Goal: Transaction & Acquisition: Purchase product/service

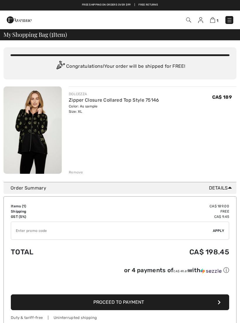
click at [121, 303] on span "Proceed to Payment" at bounding box center [118, 302] width 51 height 6
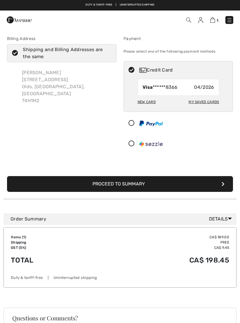
click at [225, 185] on button "Proceed to Summary" at bounding box center [120, 184] width 226 height 16
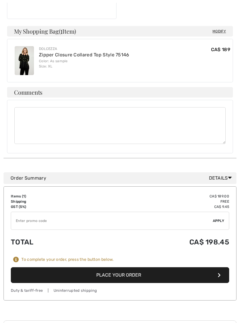
scroll to position [158, 0]
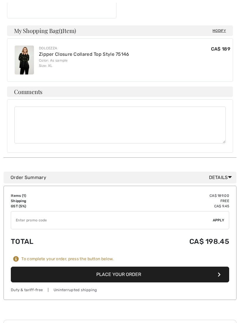
click at [131, 267] on button "Place Your Order" at bounding box center [120, 275] width 218 height 16
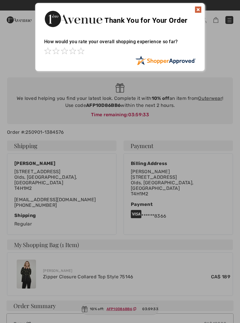
click at [198, 11] on img at bounding box center [197, 9] width 7 height 7
